Goal: Find specific page/section: Find specific page/section

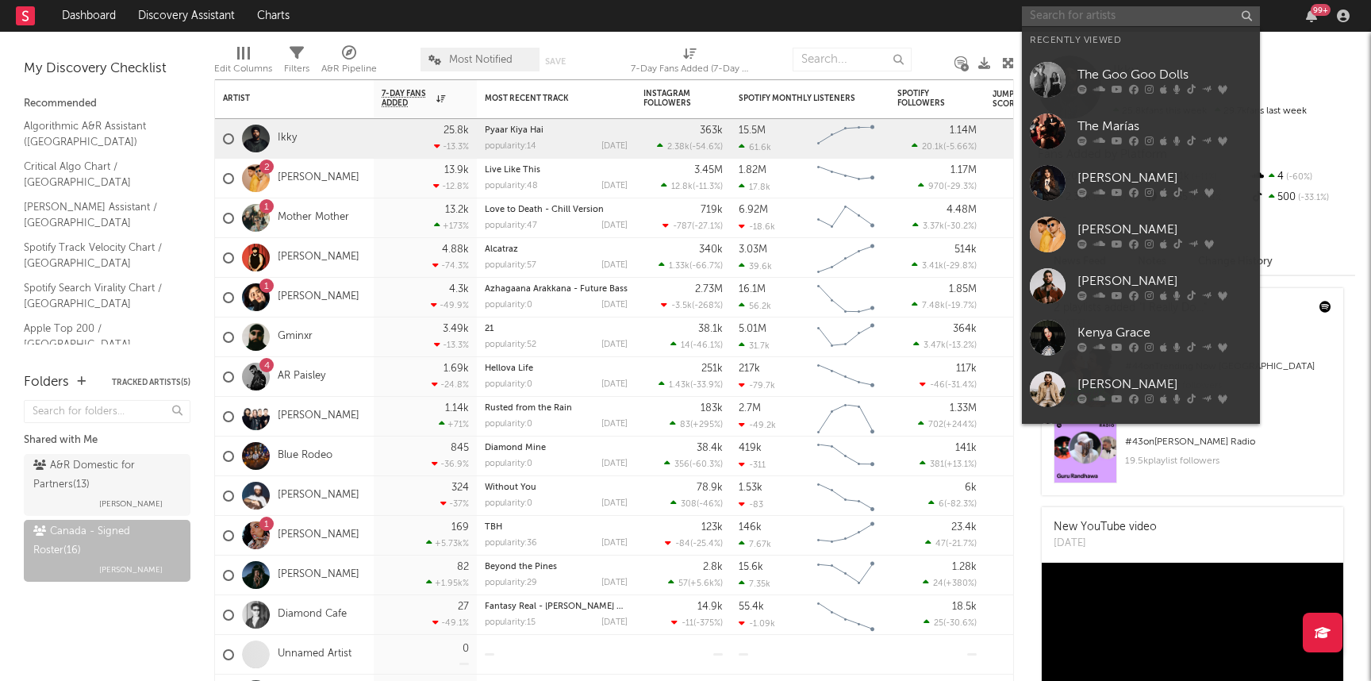
click at [1097, 21] on input "text" at bounding box center [1141, 16] width 238 height 20
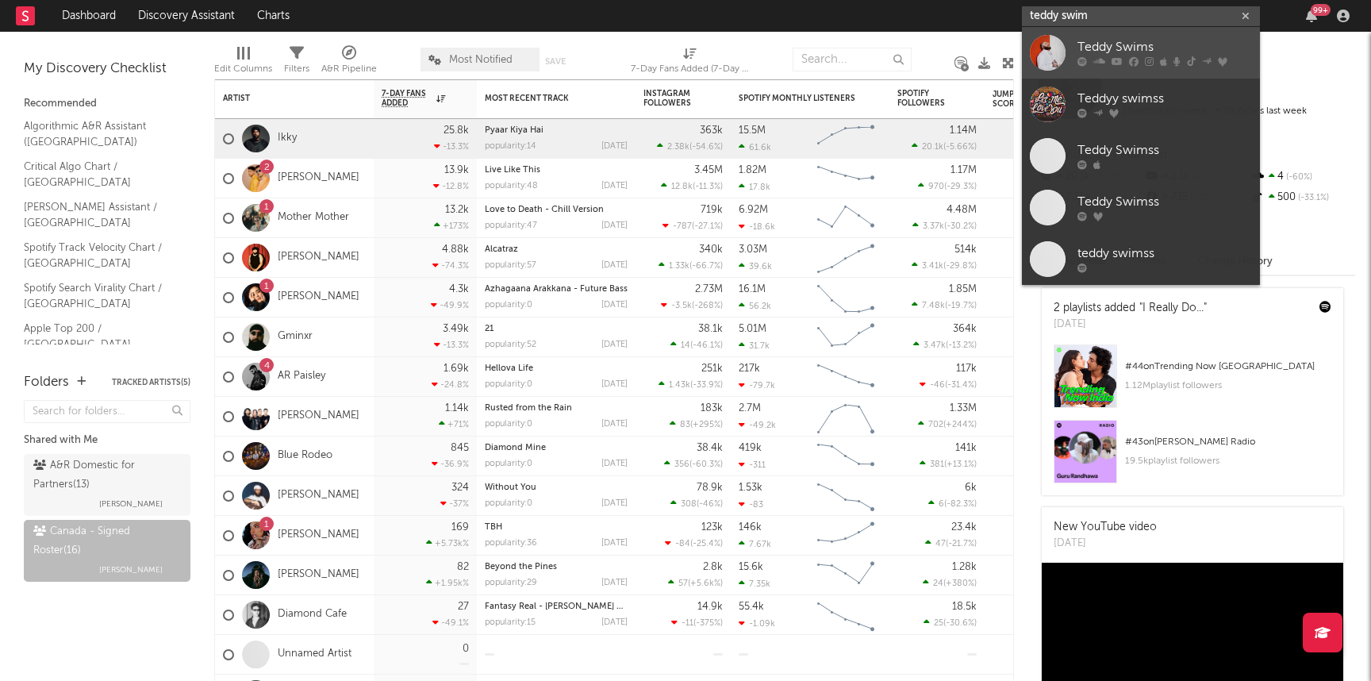
type input "teddy swim"
click at [1108, 48] on div "Teddy Swims" at bounding box center [1164, 47] width 175 height 19
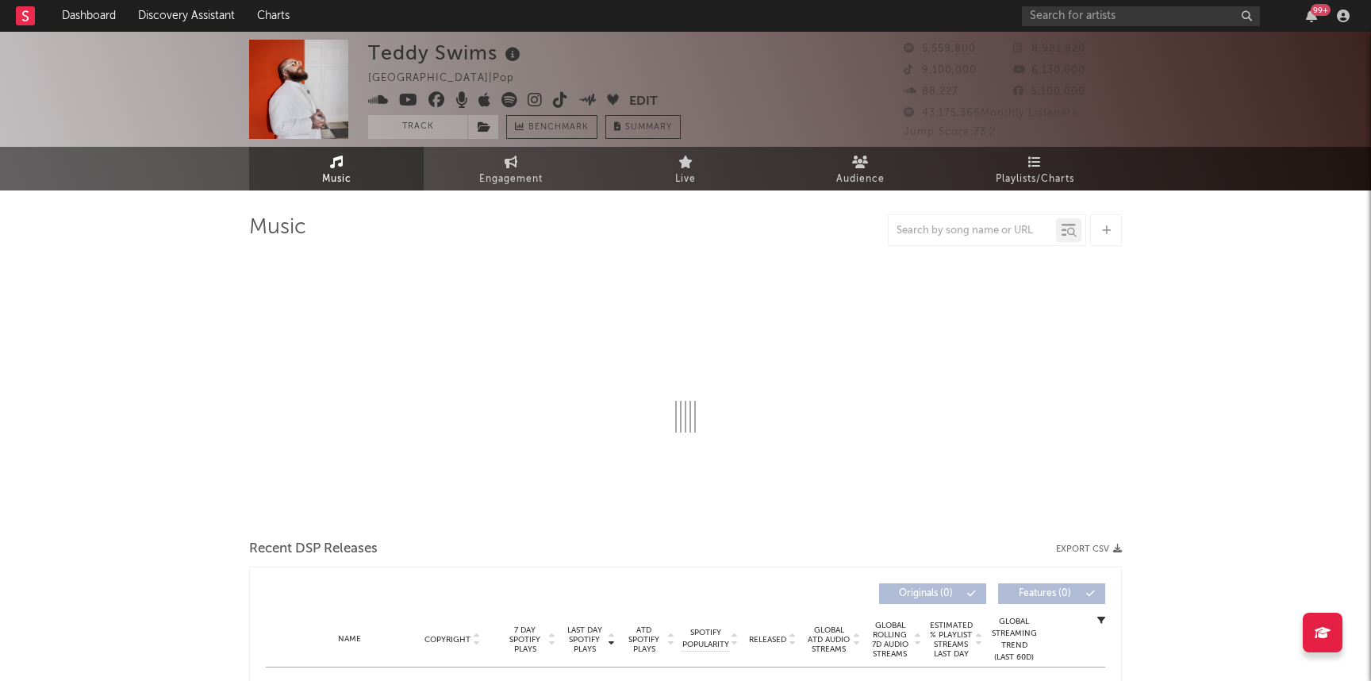
select select "6m"
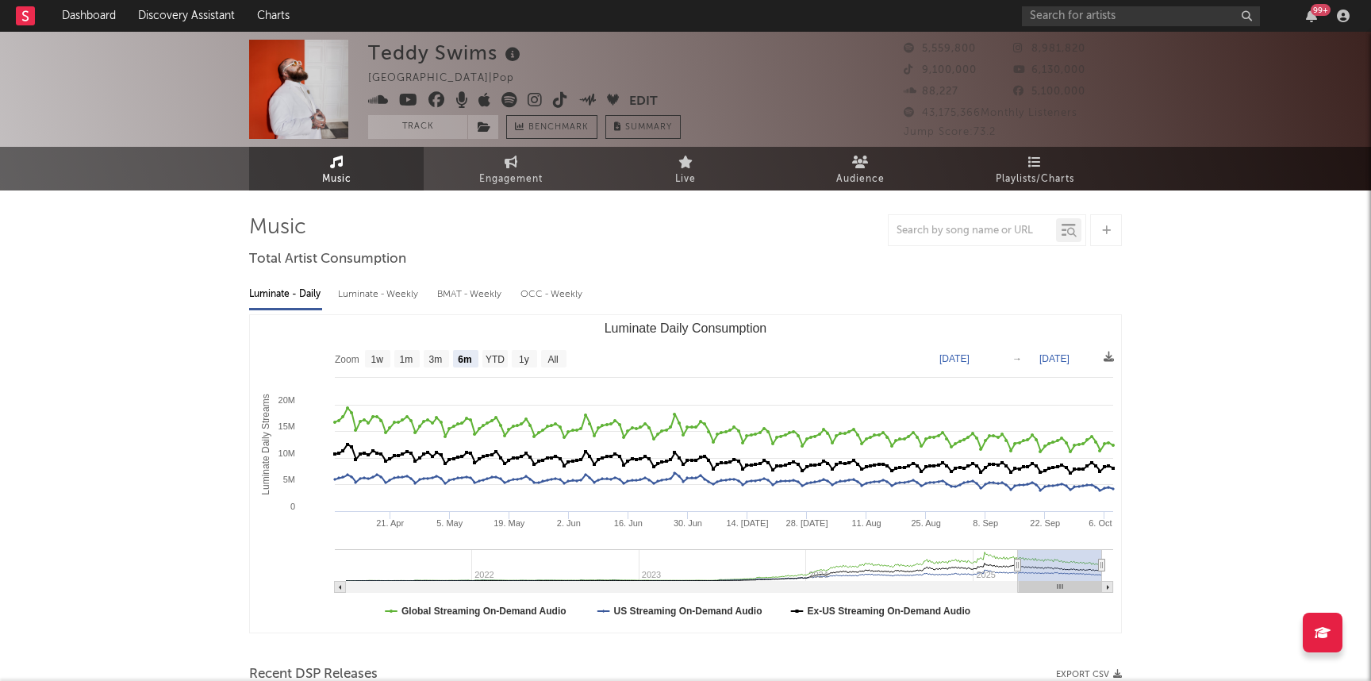
click at [915, 221] on div at bounding box center [972, 231] width 167 height 20
click at [920, 229] on input "text" at bounding box center [972, 231] width 167 height 13
type input "gone gone gone"
click at [1019, 225] on input "gone gone gone" at bounding box center [972, 231] width 167 height 13
click at [1017, 175] on span "Playlists/Charts" at bounding box center [1035, 179] width 79 height 19
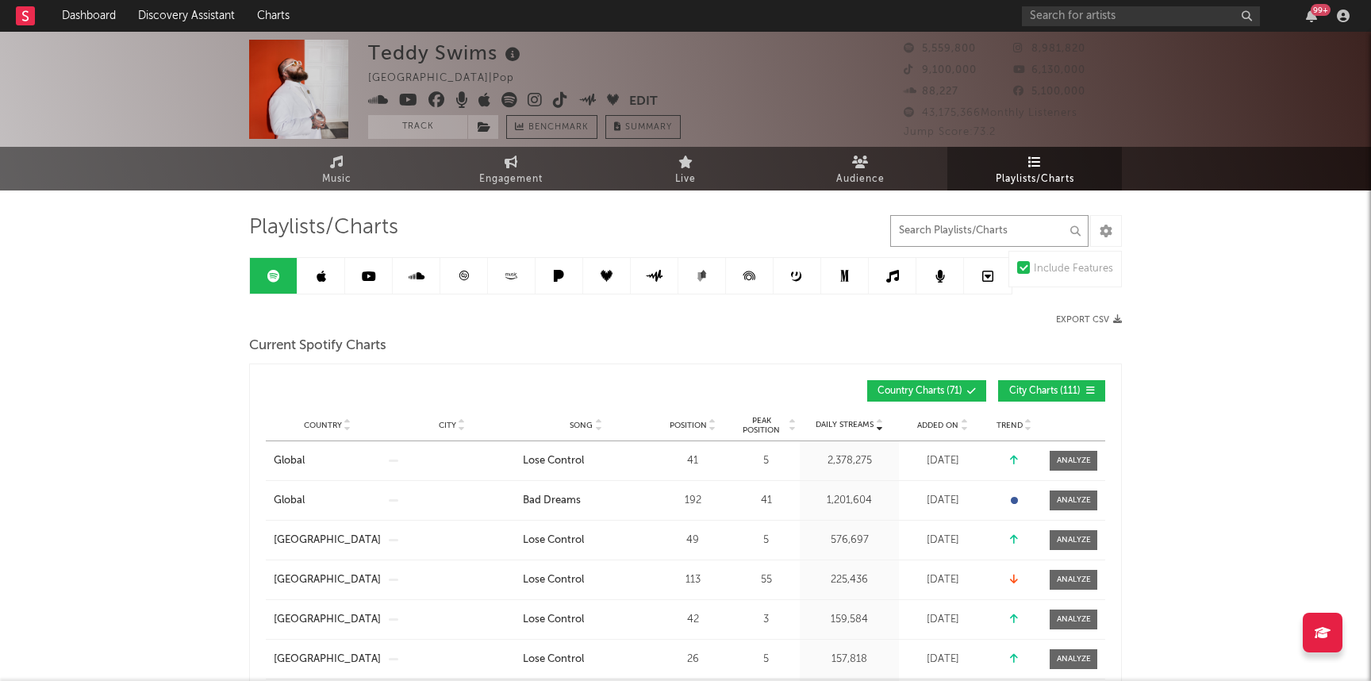
click at [953, 241] on input "text" at bounding box center [989, 231] width 198 height 32
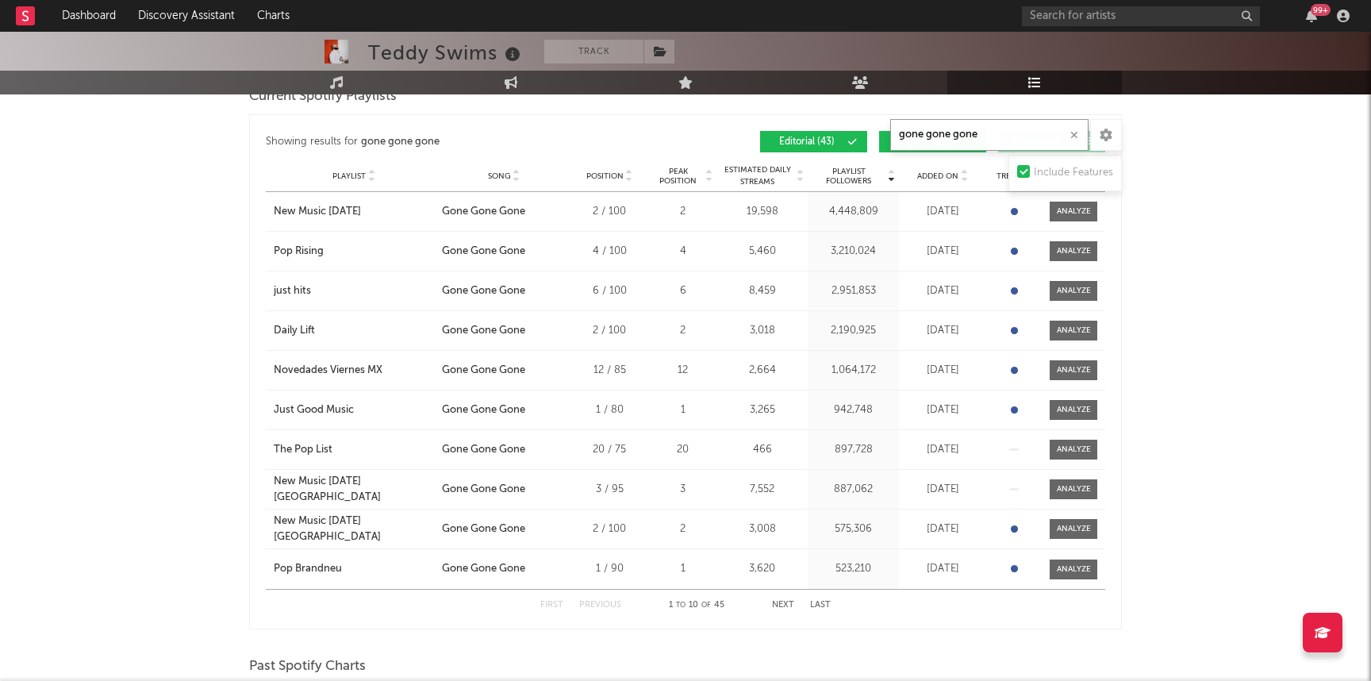
scroll to position [843, 0]
type input "gone gone gone"
